Goal: Information Seeking & Learning: Learn about a topic

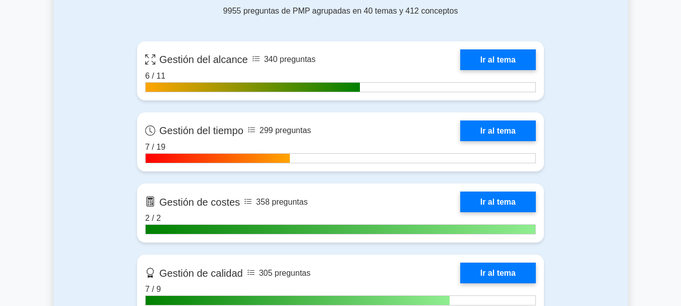
scroll to position [756, 0]
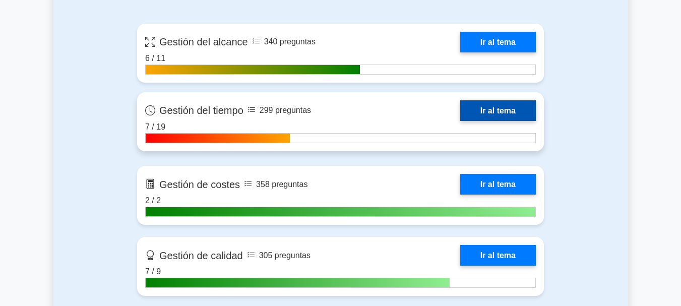
click at [502, 106] on link "Ir al tema" at bounding box center [498, 110] width 76 height 21
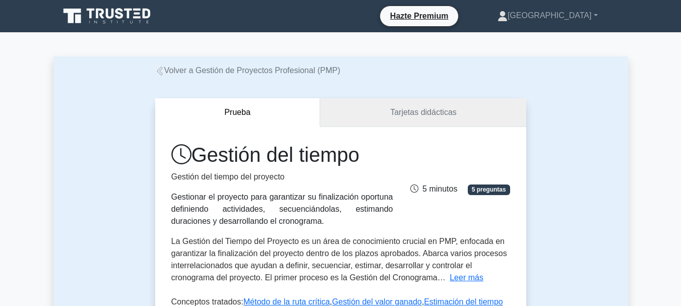
click at [409, 110] on font "Tarjetas didácticas" at bounding box center [423, 112] width 66 height 9
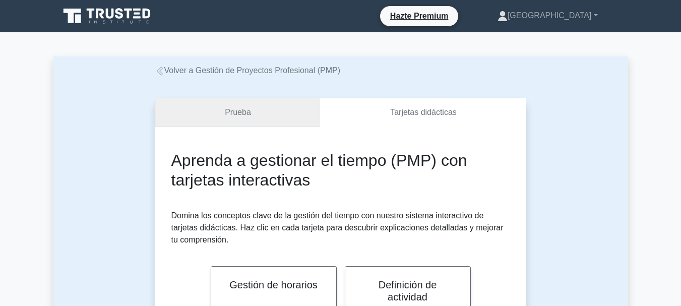
click at [268, 119] on link "Prueba" at bounding box center [237, 112] width 165 height 29
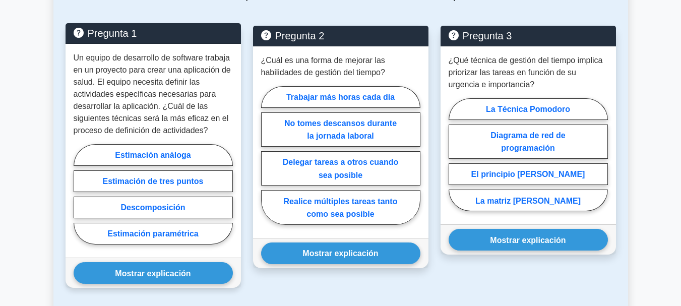
scroll to position [554, 0]
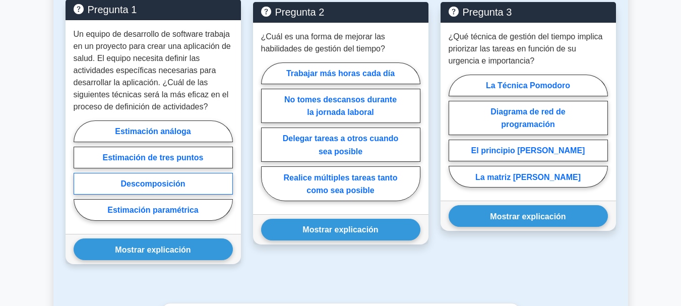
click at [187, 185] on label "Descomposición" at bounding box center [153, 184] width 159 height 22
click at [80, 176] on input "Descomposición" at bounding box center [77, 173] width 7 height 7
radio input "true"
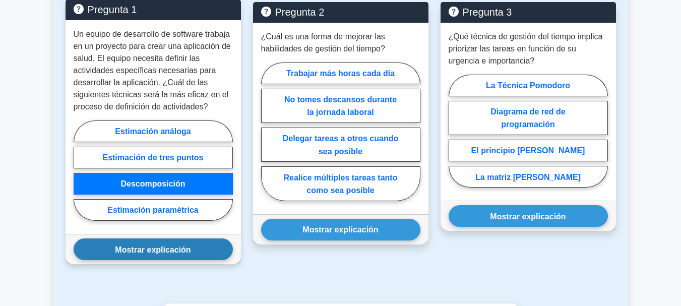
click at [175, 255] on button "Mostrar explicación" at bounding box center [153, 249] width 159 height 22
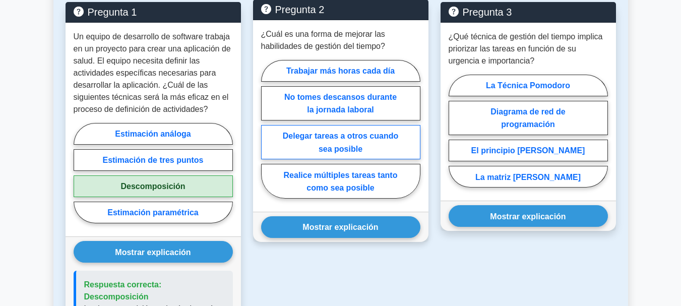
click at [368, 143] on label "Delegar tareas a otros cuando sea posible" at bounding box center [340, 142] width 159 height 34
click at [268, 135] on input "Delegar tareas a otros cuando sea posible" at bounding box center [264, 131] width 7 height 7
radio input "true"
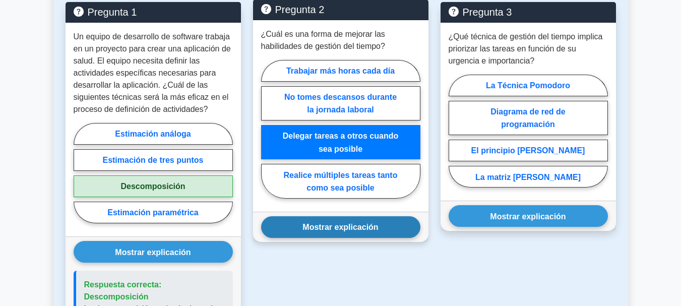
click at [357, 233] on button "Mostrar explicación" at bounding box center [340, 227] width 159 height 22
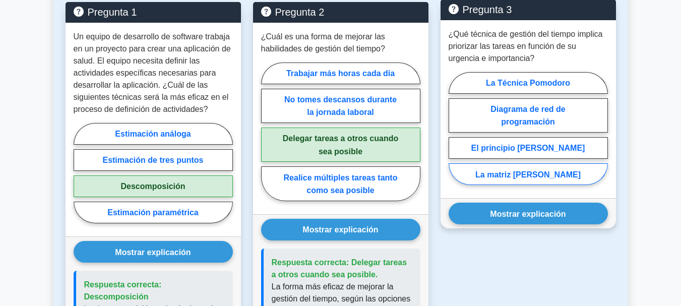
click at [525, 172] on font "La matriz de Eisenhower" at bounding box center [527, 174] width 105 height 9
click at [455, 135] on input "La matriz de Eisenhower" at bounding box center [451, 131] width 7 height 7
radio input "true"
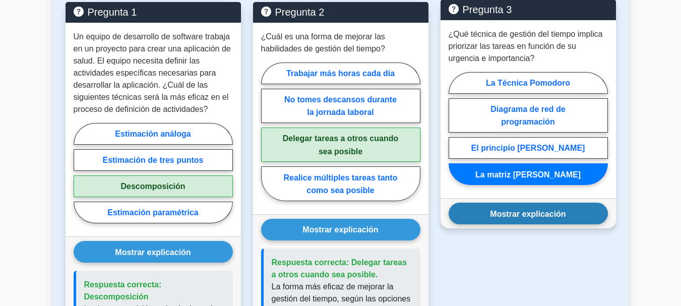
click at [525, 216] on font "Mostrar explicación" at bounding box center [528, 213] width 76 height 9
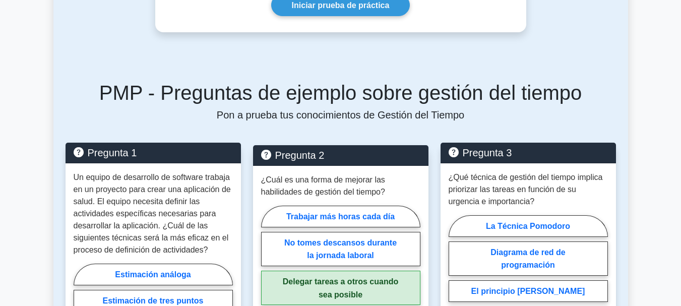
scroll to position [353, 0]
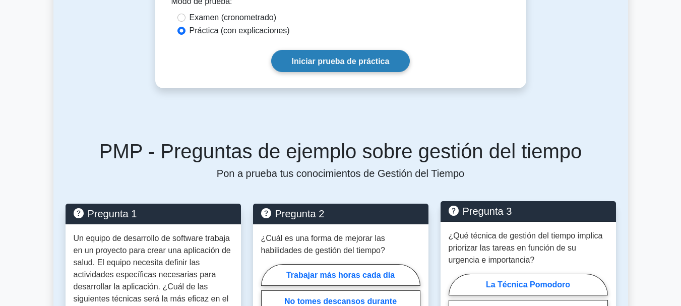
click at [352, 61] on font "Iniciar prueba de práctica" at bounding box center [341, 61] width 98 height 9
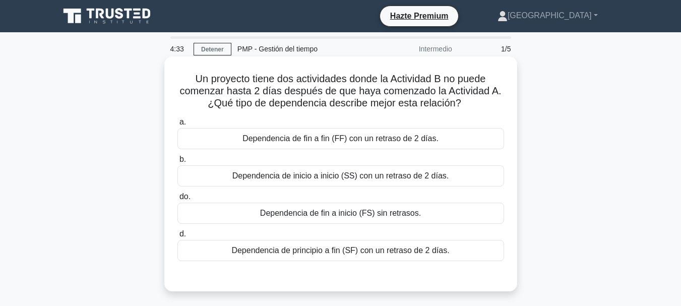
click at [405, 178] on font "Dependencia de inicio a inicio (SS) con un retraso de 2 días." at bounding box center [340, 175] width 217 height 9
click at [177, 163] on input "b. Dependencia de inicio a inicio (SS) con un retraso de 2 días." at bounding box center [177, 159] width 0 height 7
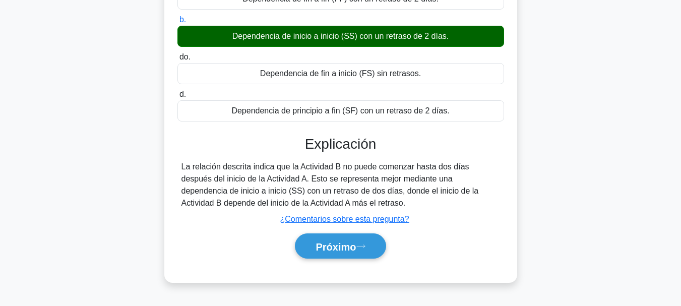
scroll to position [151, 0]
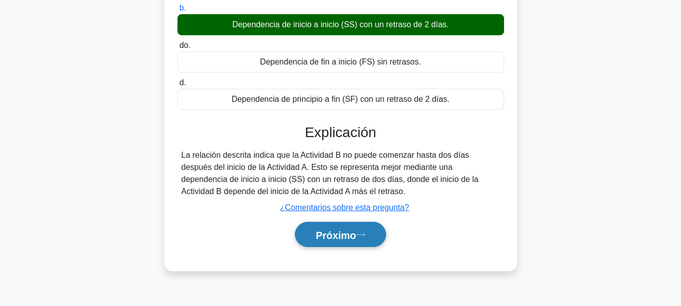
drag, startPoint x: 365, startPoint y: 232, endPoint x: 375, endPoint y: 231, distance: 9.6
click at [365, 233] on icon at bounding box center [360, 235] width 9 height 6
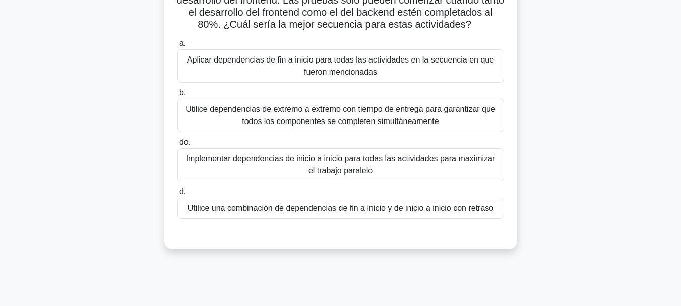
click at [349, 212] on font "Utilice una combinación de dependencias de fin a inicio y de inicio a inicio co…" at bounding box center [340, 208] width 306 height 9
click at [177, 195] on input "d. Utilice una combinación de dependencias de fin a inicio y de inicio a inicio…" at bounding box center [177, 191] width 0 height 7
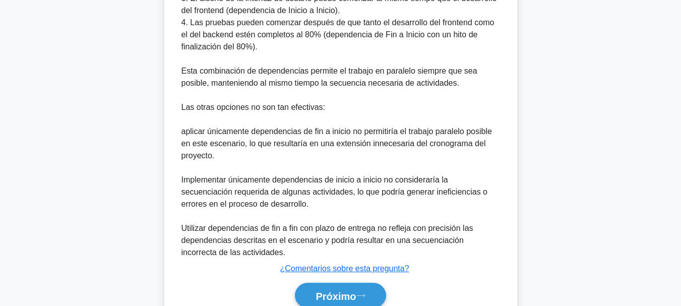
scroll to position [608, 0]
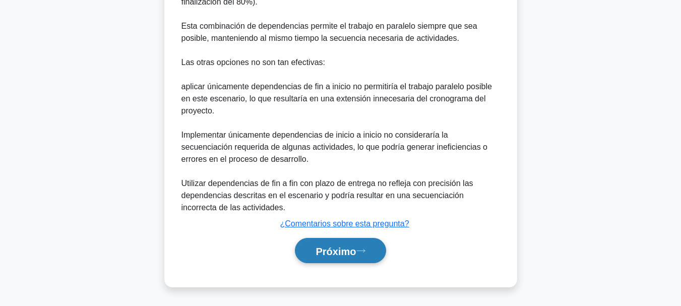
click at [344, 248] on font "Próximo" at bounding box center [335, 250] width 40 height 11
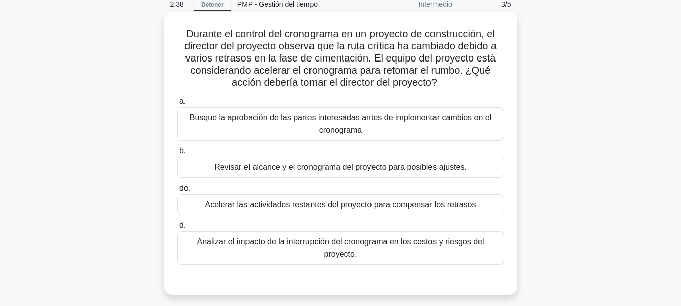
scroll to position [62, 0]
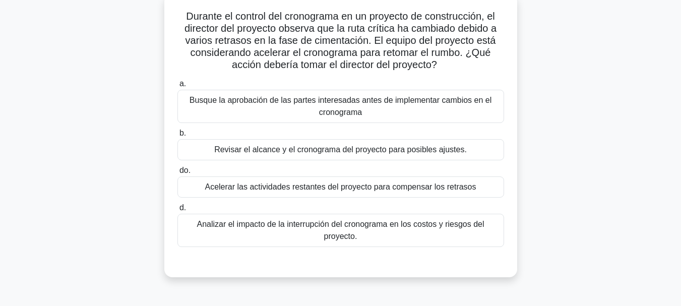
click at [342, 109] on font "Busque la aprobación de las partes interesadas antes de implementar cambios en …" at bounding box center [340, 106] width 302 height 21
click at [177, 87] on input "a. Busque la aprobación de las partes interesadas antes de implementar cambios …" at bounding box center [177, 84] width 0 height 7
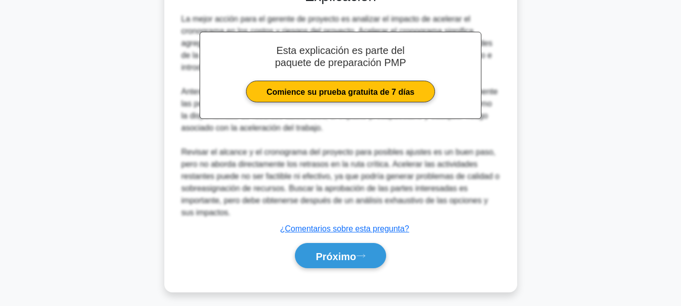
scroll to position [343, 0]
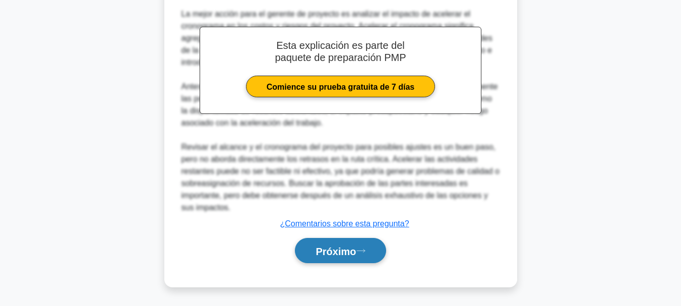
click at [350, 255] on font "Próximo" at bounding box center [335, 250] width 40 height 11
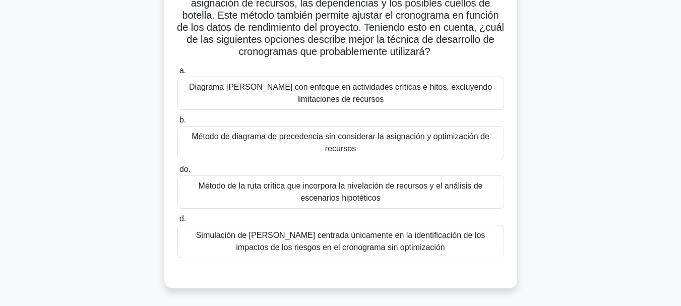
scroll to position [202, 0]
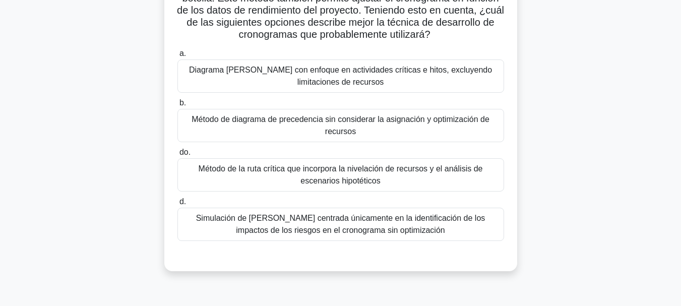
click at [370, 185] on font "Método de la ruta crítica que incorpora la nivelación de recursos y el análisis…" at bounding box center [340, 174] width 284 height 21
click at [177, 156] on input "do. Método de la ruta crítica que incorpora la nivelación de recursos y el anál…" at bounding box center [177, 152] width 0 height 7
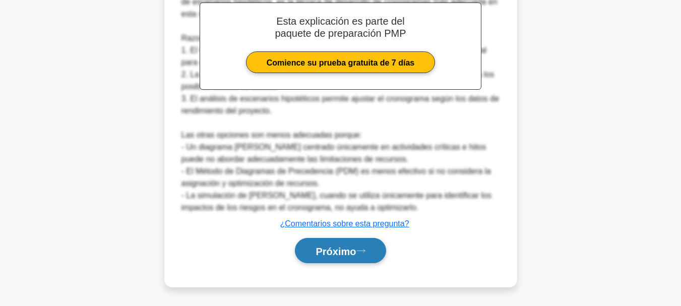
click at [366, 246] on button "Próximo" at bounding box center [340, 251] width 91 height 26
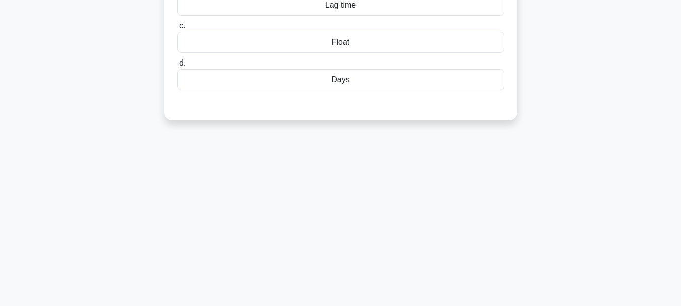
scroll to position [0, 0]
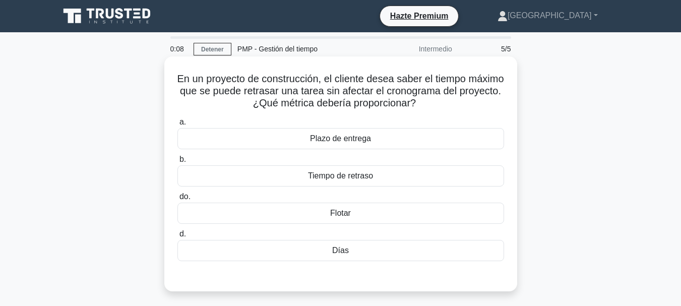
click at [361, 216] on div "Flotar" at bounding box center [340, 213] width 326 height 21
click at [177, 200] on input "do. Flotar" at bounding box center [177, 196] width 0 height 7
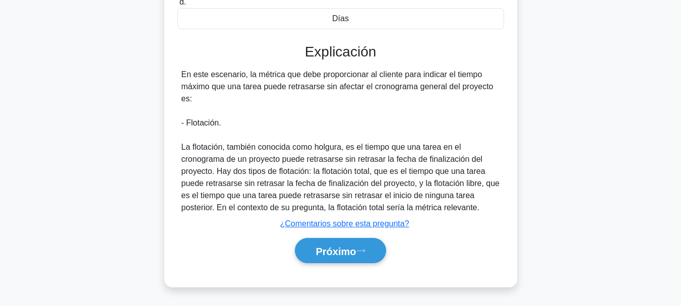
scroll to position [238, 0]
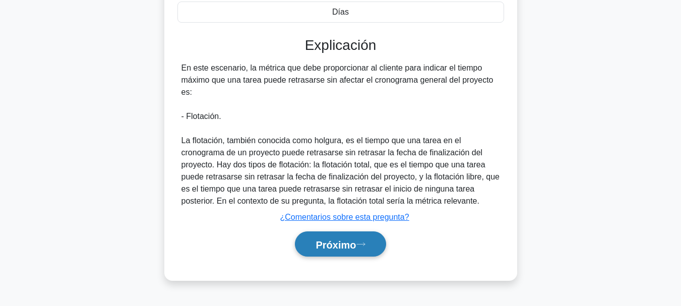
click at [336, 246] on font "Próximo" at bounding box center [335, 244] width 40 height 11
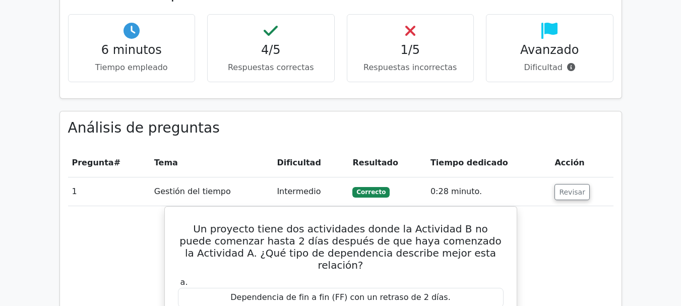
scroll to position [756, 0]
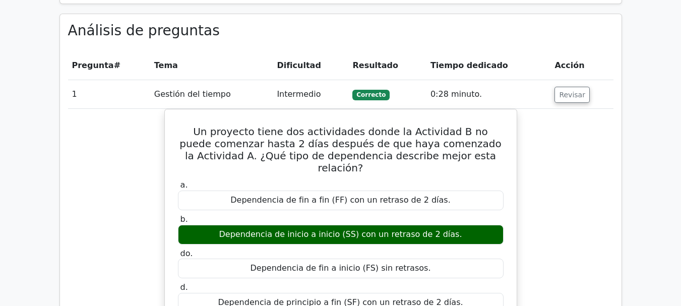
click at [552, 80] on td "Revisar" at bounding box center [581, 94] width 62 height 29
click at [559, 91] on font "Revisar" at bounding box center [572, 95] width 26 height 8
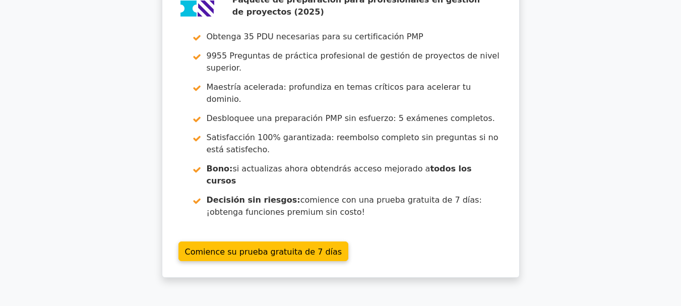
scroll to position [1108, 0]
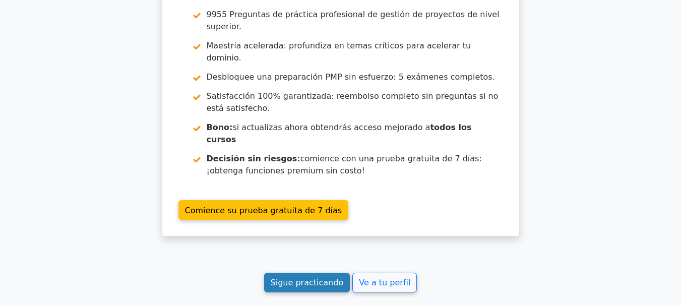
click at [332, 278] on font "Sigue practicando" at bounding box center [307, 283] width 73 height 10
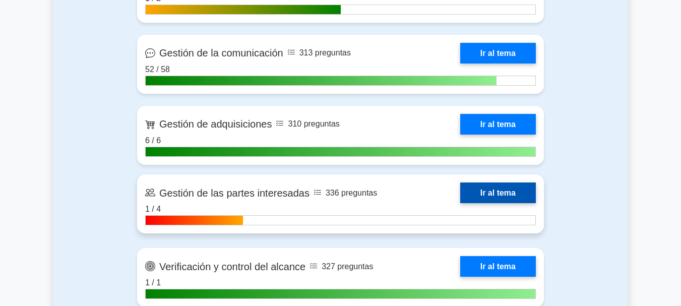
scroll to position [1310, 0]
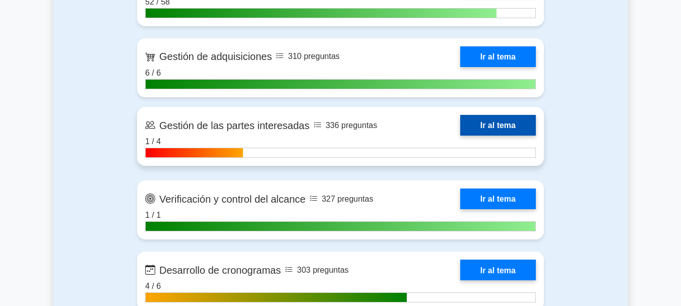
click at [493, 115] on link "Ir al tema" at bounding box center [498, 125] width 76 height 21
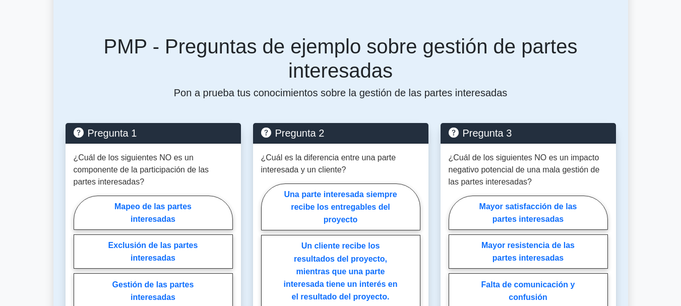
scroll to position [605, 0]
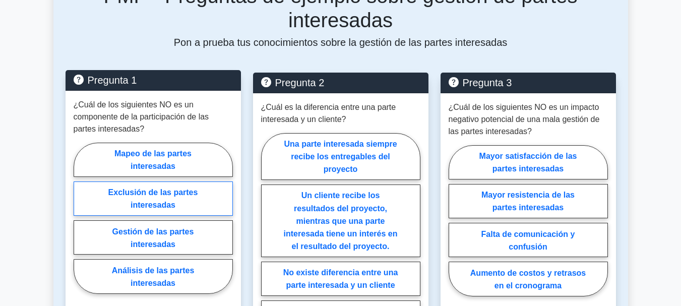
click at [193, 188] on font "Exclusión de las partes interesadas" at bounding box center [153, 198] width 90 height 21
click at [80, 218] on input "Exclusión de las partes interesadas" at bounding box center [77, 221] width 7 height 7
radio input "true"
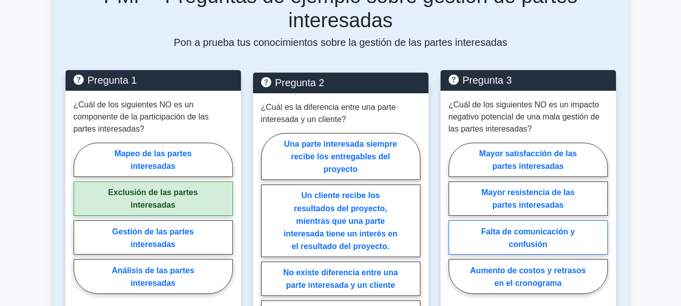
scroll to position [655, 0]
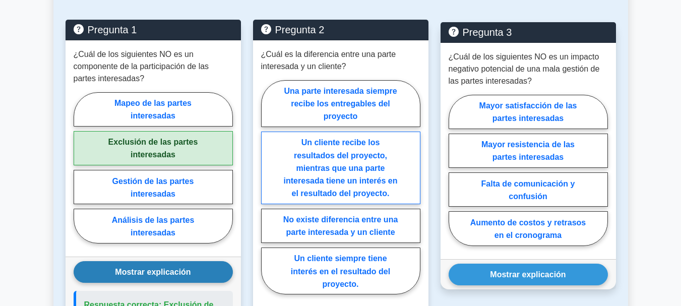
click at [392, 131] on label "Un cliente recibe los resultados del proyecto, mientras que una parte interesad…" at bounding box center [340, 167] width 159 height 73
click at [268, 187] on input "Un cliente recibe los resultados del proyecto, mientras que una parte interesad…" at bounding box center [264, 190] width 7 height 7
radio input "true"
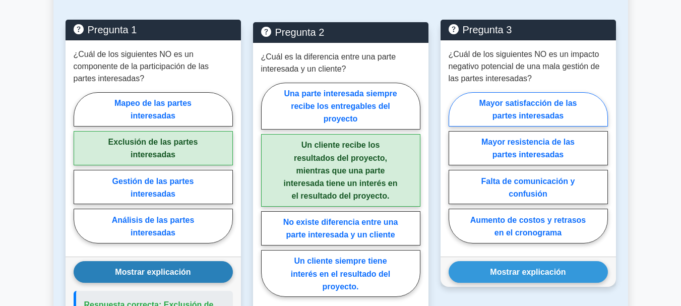
click at [556, 99] on font "Mayor satisfacción de las partes interesadas" at bounding box center [528, 109] width 98 height 21
click at [455, 167] on input "Mayor satisfacción de las partes interesadas" at bounding box center [451, 170] width 7 height 7
radio input "true"
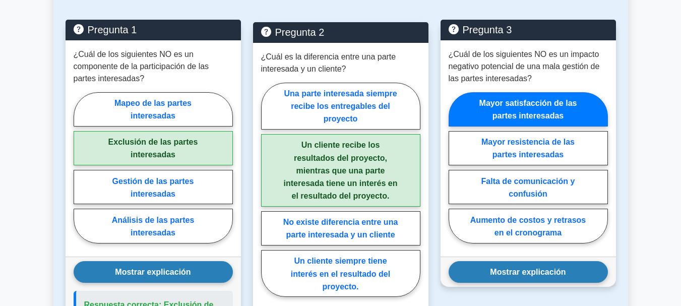
click at [550, 268] on font "Mostrar explicación" at bounding box center [528, 272] width 76 height 9
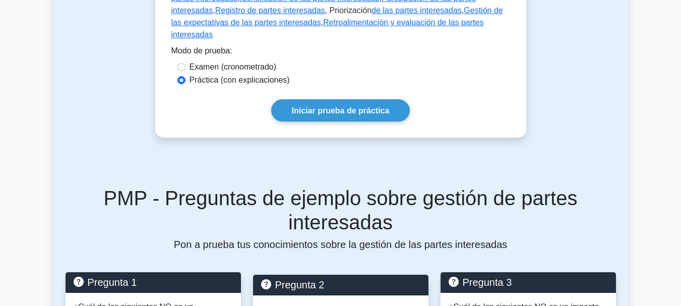
scroll to position [403, 0]
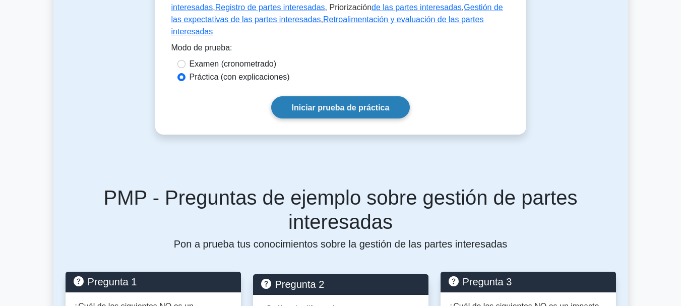
click at [357, 102] on link "Iniciar prueba de práctica" at bounding box center [340, 107] width 139 height 22
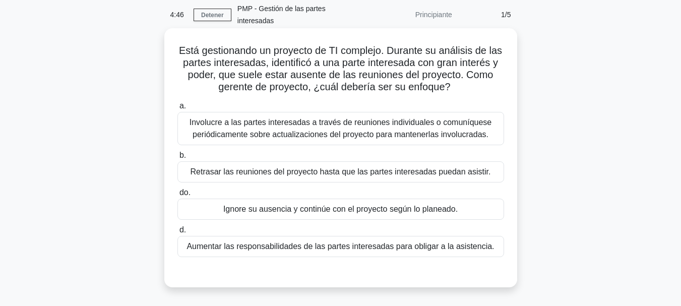
scroll to position [50, 0]
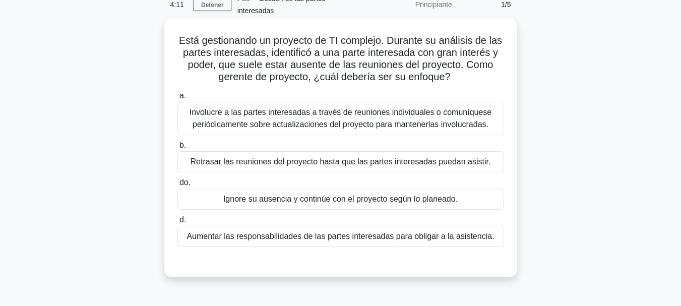
click at [284, 108] on font "Involucre a las partes interesadas a través de reuniones individuales o comuníq…" at bounding box center [340, 118] width 302 height 21
click at [177, 99] on input "a. Involucre a las partes interesadas a través de reuniones individuales o comu…" at bounding box center [177, 96] width 0 height 7
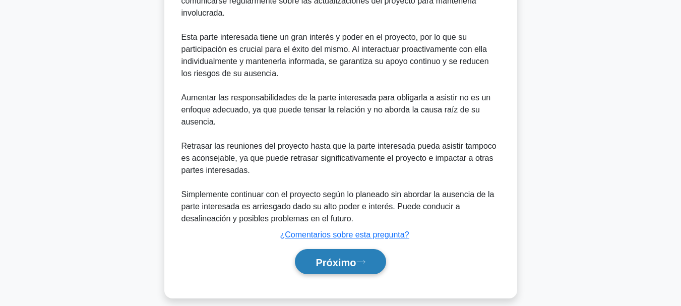
click at [333, 256] on font "Próximo" at bounding box center [335, 261] width 40 height 11
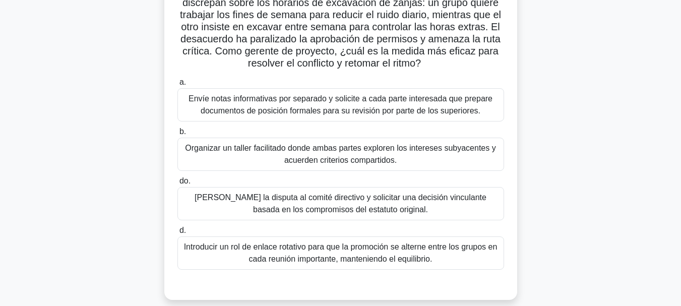
scroll to position [101, 0]
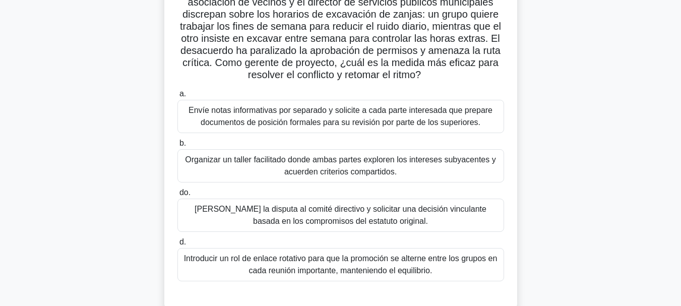
click at [422, 186] on label "do. Escalar la disputa al comité directivo y solicitar una decisión vinculante …" at bounding box center [340, 208] width 326 height 45
click at [177, 189] on input "do. Escalar la disputa al comité directivo y solicitar una decisión vinculante …" at bounding box center [177, 192] width 0 height 7
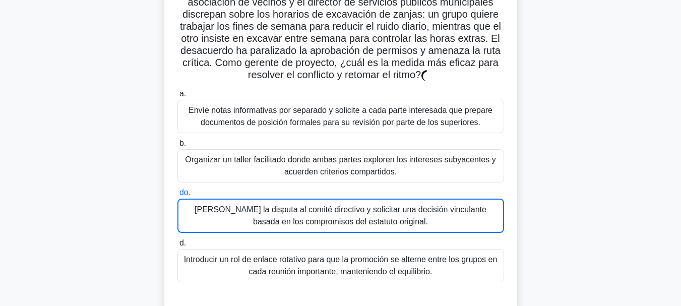
click at [424, 160] on font "Organizar un taller facilitado donde ambas partes exploren los intereses subyac…" at bounding box center [340, 166] width 317 height 24
click at [177, 147] on input "b. Organizar un taller facilitado donde ambas partes exploren los intereses sub…" at bounding box center [177, 143] width 0 height 7
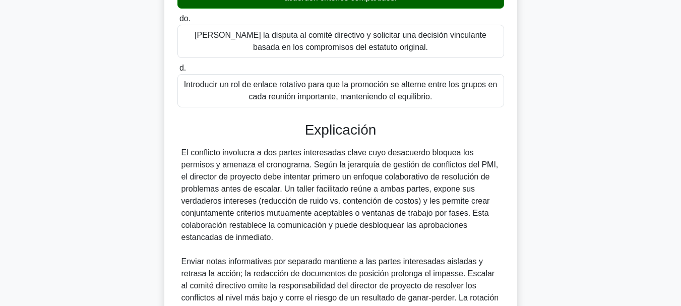
scroll to position [390, 0]
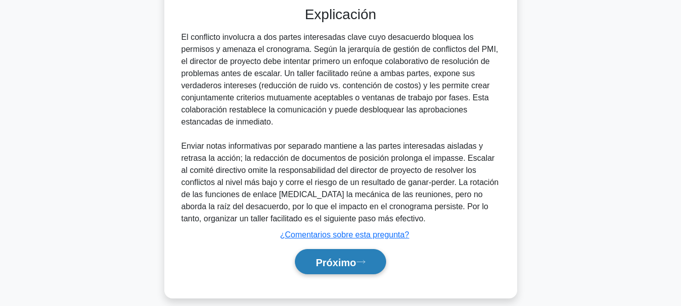
click at [333, 256] on font "Próximo" at bounding box center [335, 261] width 40 height 11
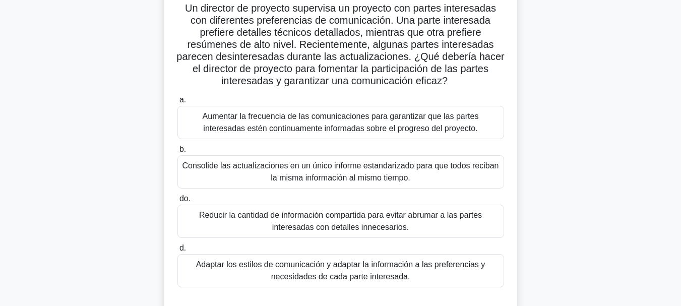
scroll to position [101, 0]
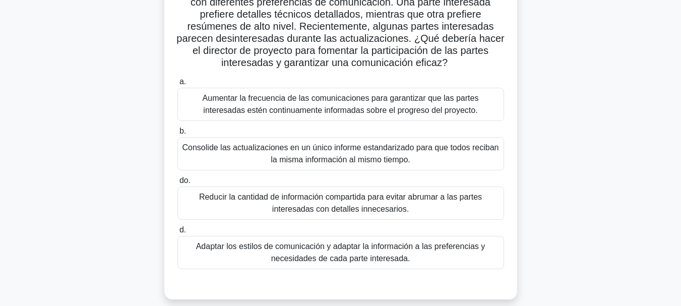
click at [450, 148] on font "Consolide las actualizaciones en un único informe estandarizado para que todos …" at bounding box center [340, 154] width 317 height 24
click at [177, 135] on input "b. Consolide las actualizaciones en un único informe estandarizado para que tod…" at bounding box center [177, 131] width 0 height 7
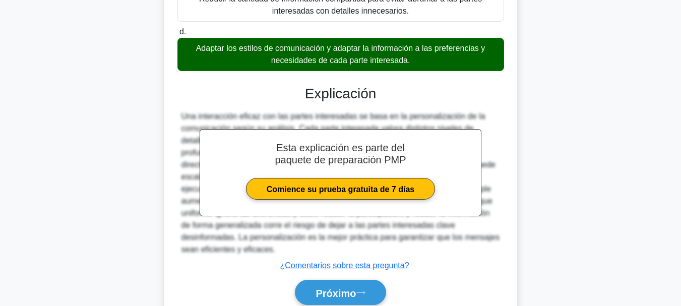
scroll to position [318, 0]
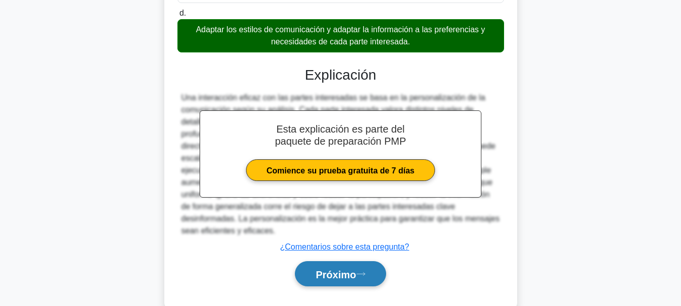
click at [352, 269] on font "Próximo" at bounding box center [335, 274] width 40 height 11
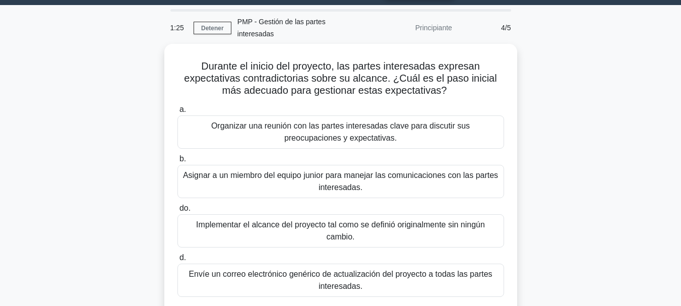
scroll to position [50, 0]
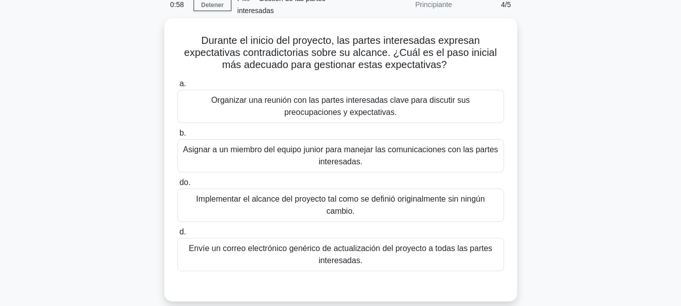
click at [384, 96] on font "Organizar una reunión con las partes interesadas clave para discutir sus preocu…" at bounding box center [340, 106] width 258 height 21
click at [177, 87] on input "a. Organizar una reunión con las partes interesadas clave para discutir sus pre…" at bounding box center [177, 84] width 0 height 7
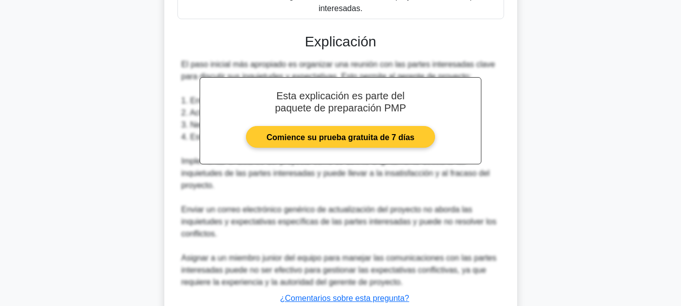
scroll to position [353, 0]
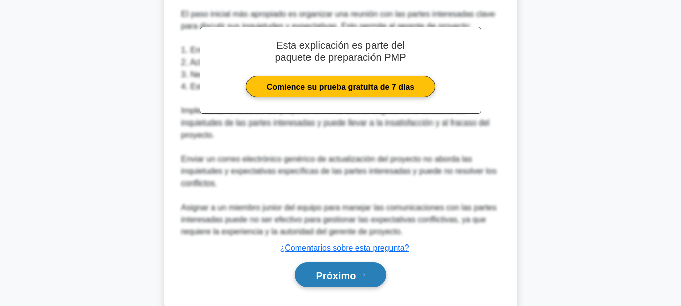
click at [361, 272] on icon at bounding box center [360, 275] width 9 height 6
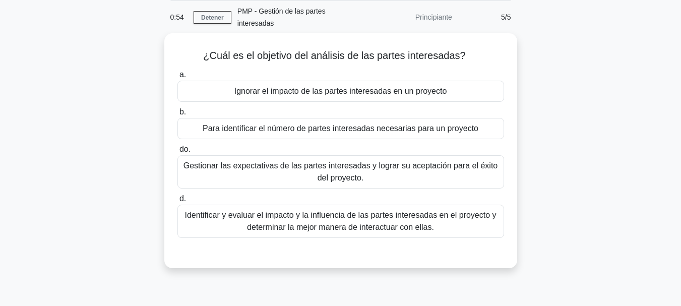
scroll to position [37, 0]
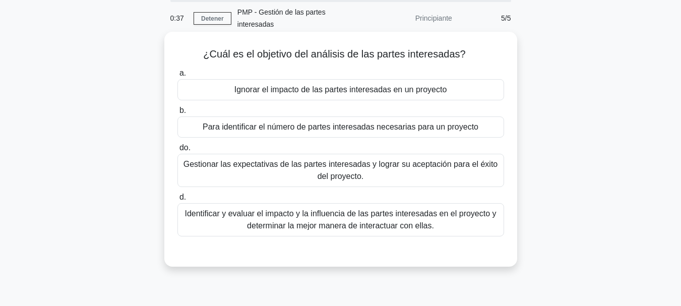
click at [435, 218] on font "Identificar y evaluar el impacto y la influencia de las partes interesadas en e…" at bounding box center [340, 220] width 317 height 24
click at [177, 201] on input "d. Identificar y evaluar el impacto y la influencia de las partes interesadas e…" at bounding box center [177, 197] width 0 height 7
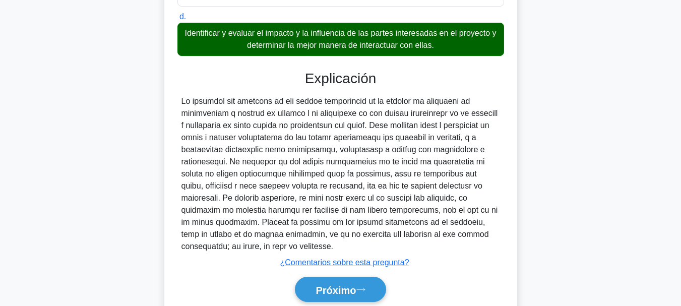
scroll to position [245, 0]
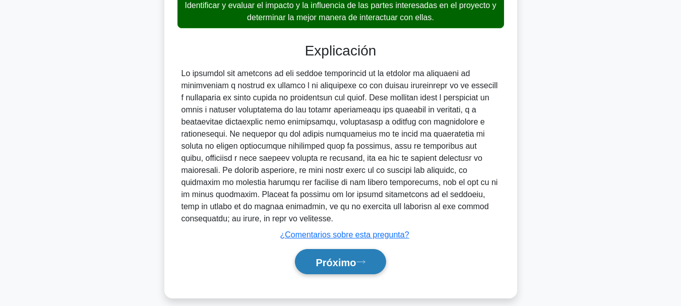
click at [365, 249] on button "Próximo" at bounding box center [340, 262] width 91 height 26
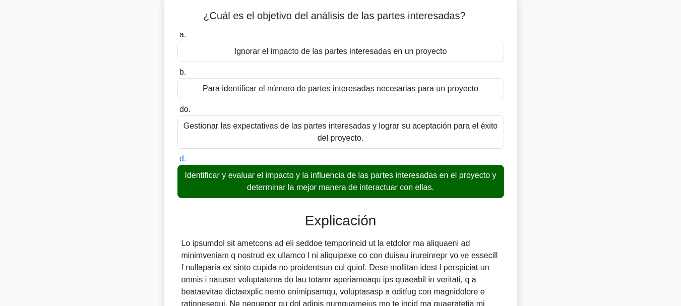
scroll to position [43, 0]
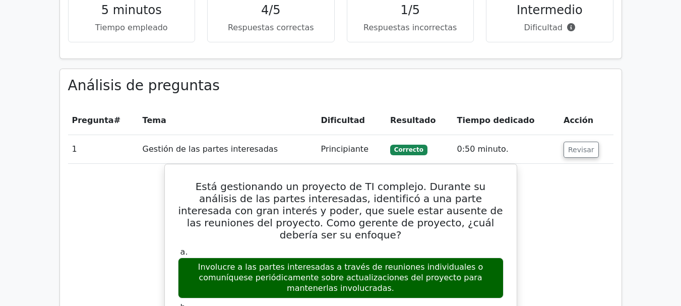
scroll to position [705, 0]
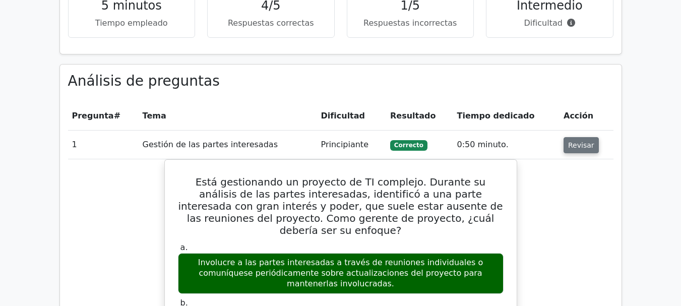
click at [579, 141] on font "Revisar" at bounding box center [581, 145] width 26 height 8
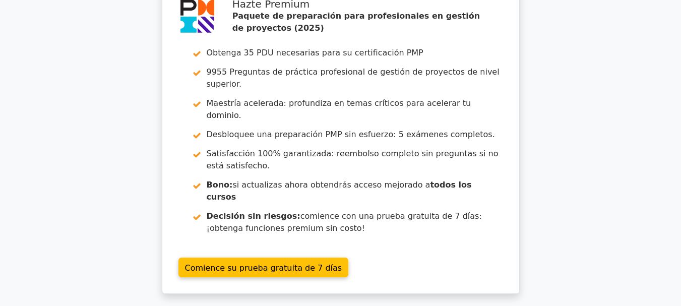
scroll to position [1108, 0]
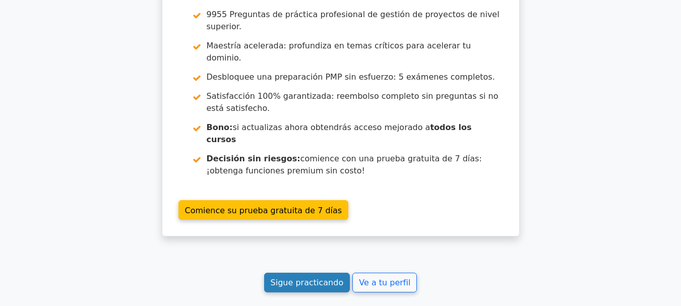
click at [300, 278] on font "Sigue practicando" at bounding box center [307, 283] width 73 height 10
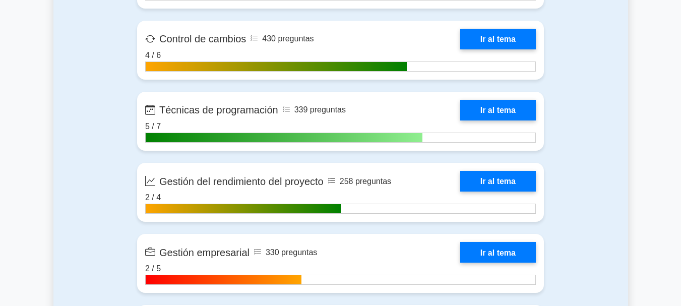
scroll to position [2317, 0]
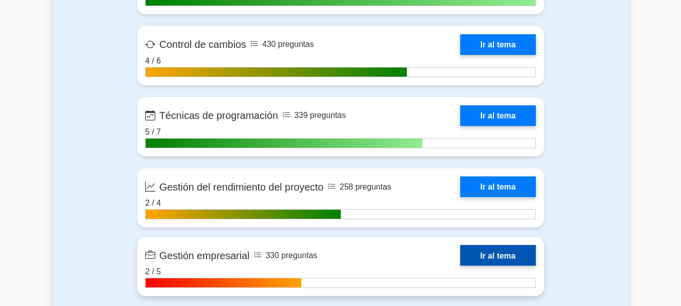
click at [499, 245] on link "Ir al tema" at bounding box center [498, 255] width 76 height 21
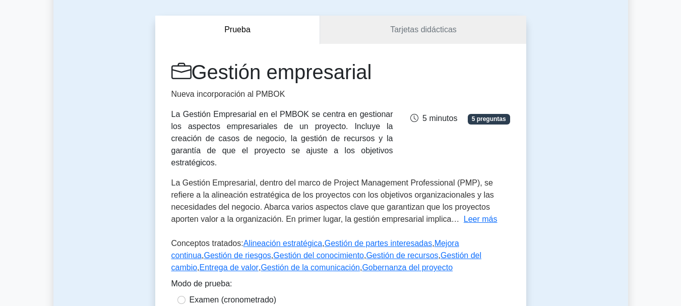
scroll to position [101, 0]
